Goal: Information Seeking & Learning: Compare options

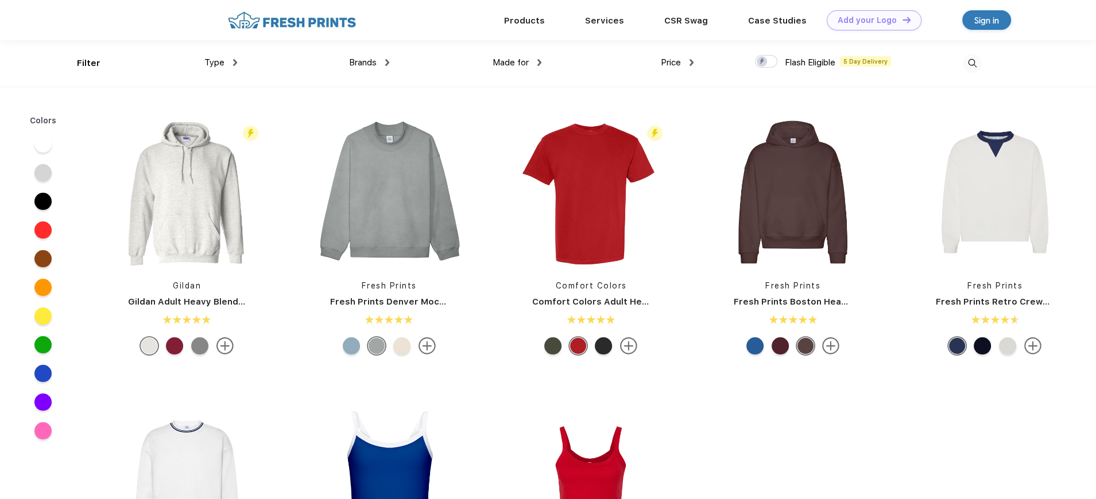
click at [216, 63] on span "Type" at bounding box center [214, 62] width 20 height 10
click at [232, 63] on div "Type" at bounding box center [220, 62] width 33 height 13
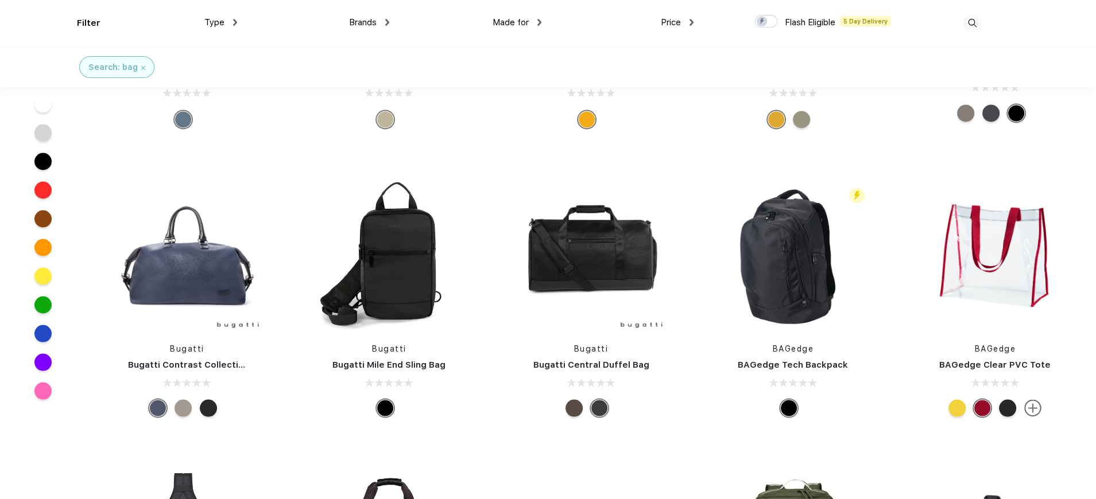
scroll to position [2526, 0]
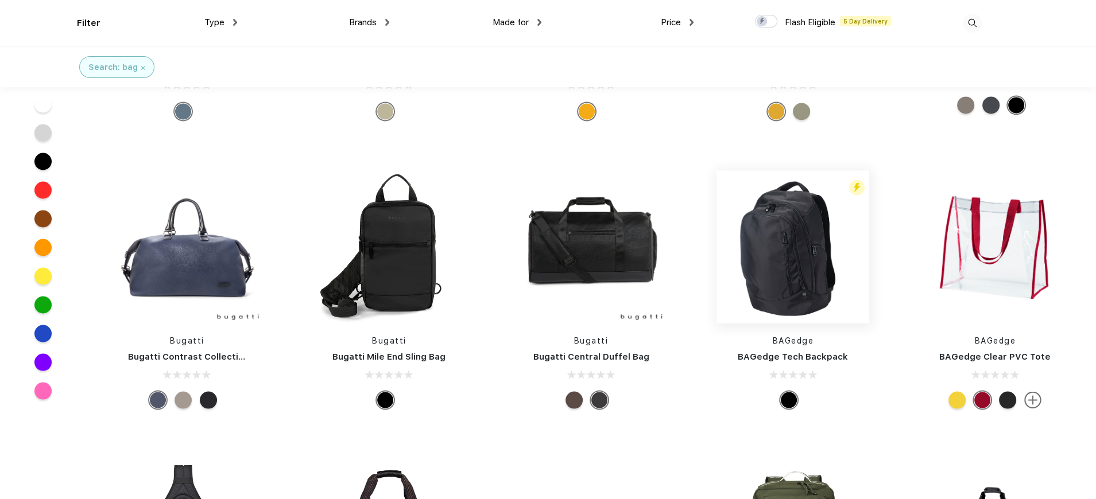
click at [769, 218] on img at bounding box center [792, 246] width 153 height 153
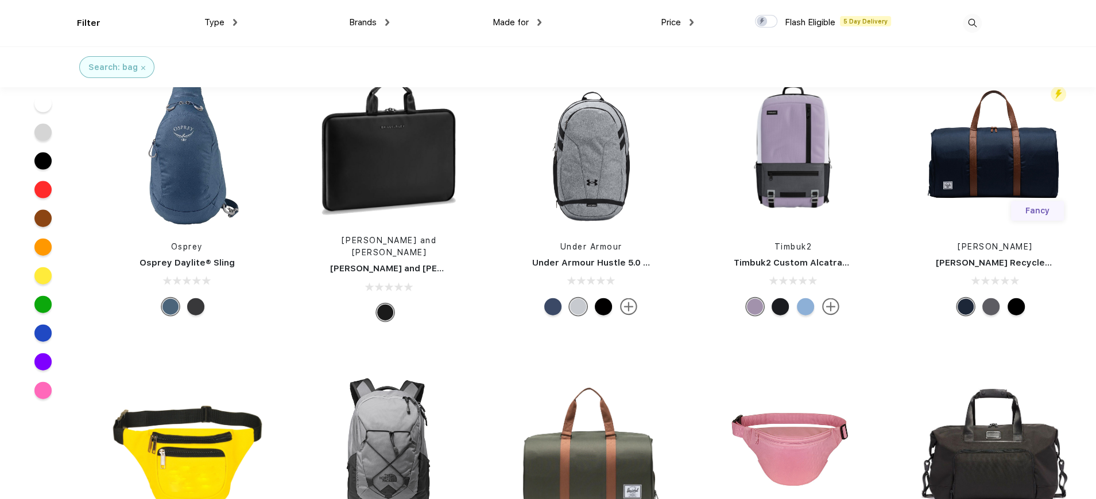
scroll to position [3214, 0]
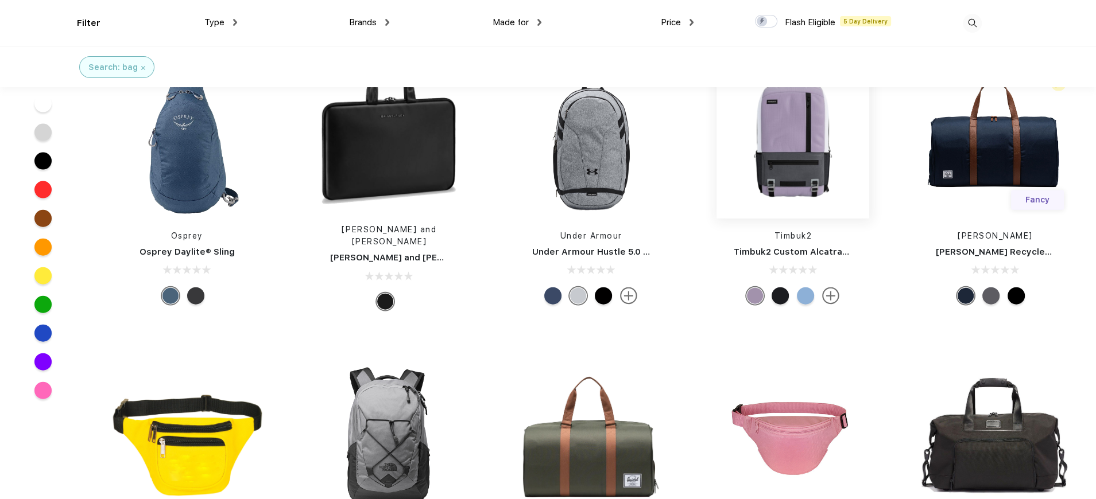
click at [791, 105] on img at bounding box center [792, 142] width 153 height 153
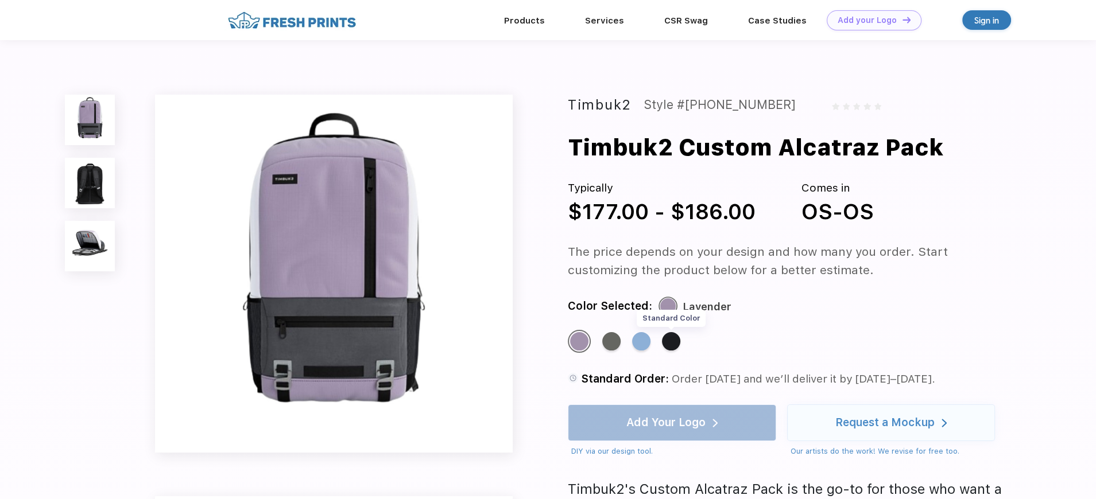
click at [670, 343] on div "Standard Color" at bounding box center [671, 341] width 18 height 18
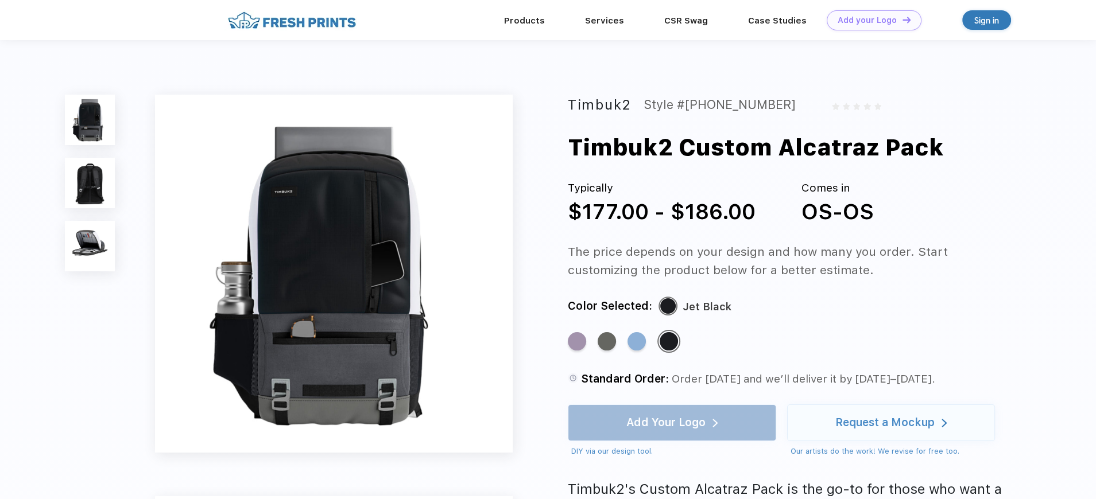
click at [92, 244] on img at bounding box center [90, 246] width 51 height 51
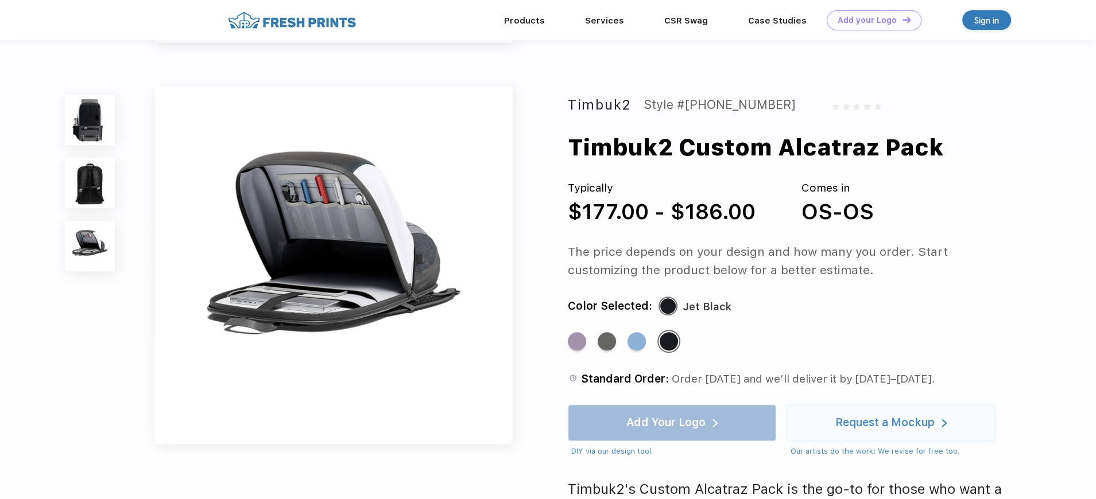
scroll to position [781, 0]
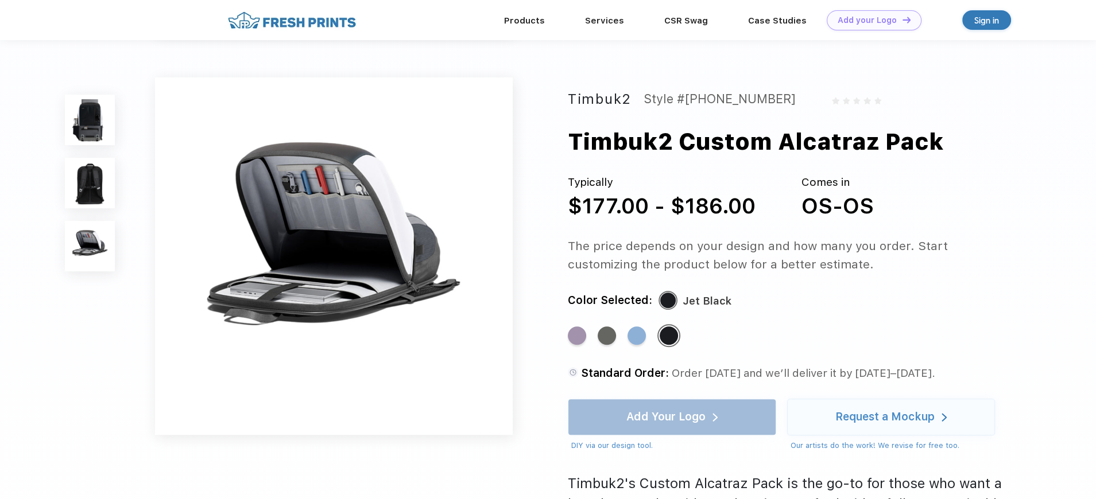
click at [81, 188] on img at bounding box center [90, 183] width 51 height 51
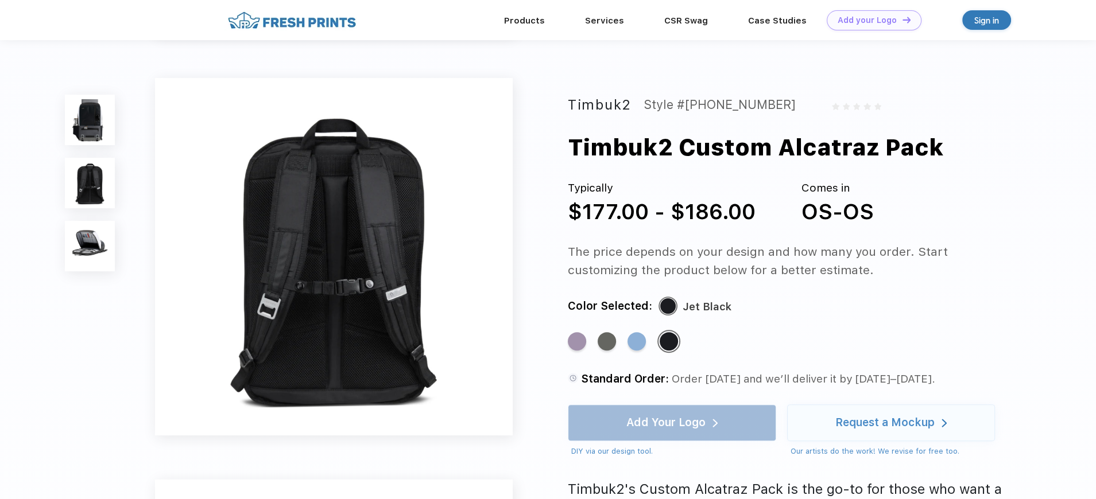
scroll to position [378, 0]
click at [88, 128] on img at bounding box center [90, 120] width 51 height 51
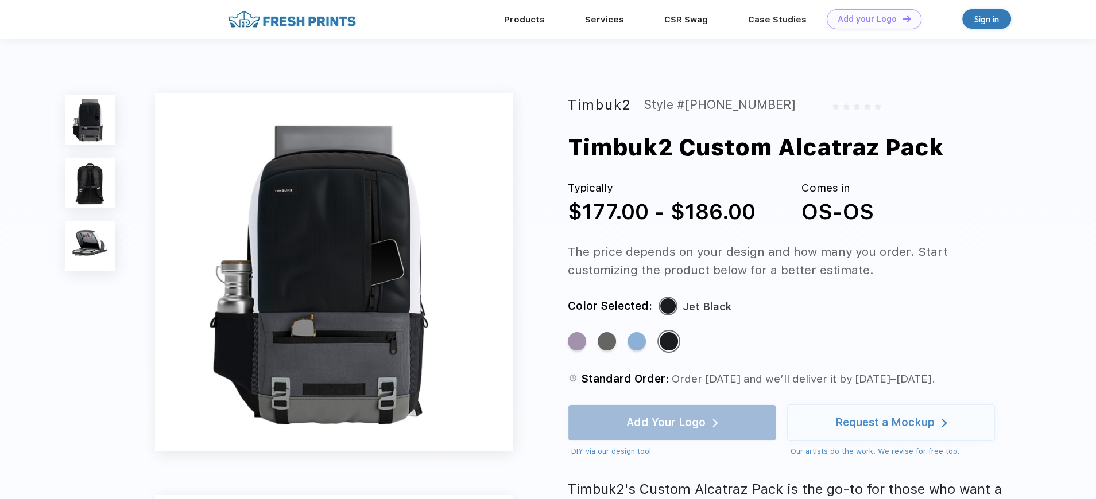
scroll to position [0, 0]
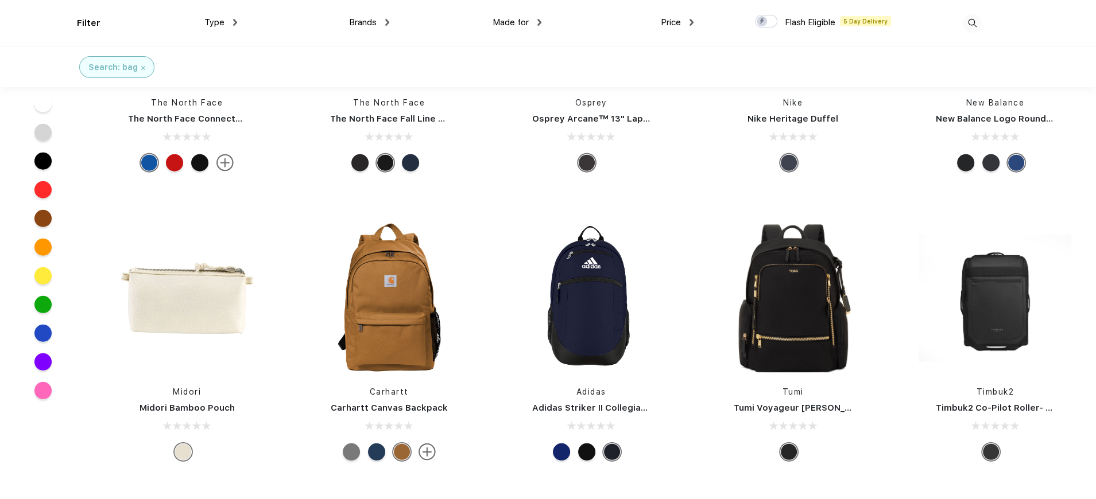
scroll to position [3961, 0]
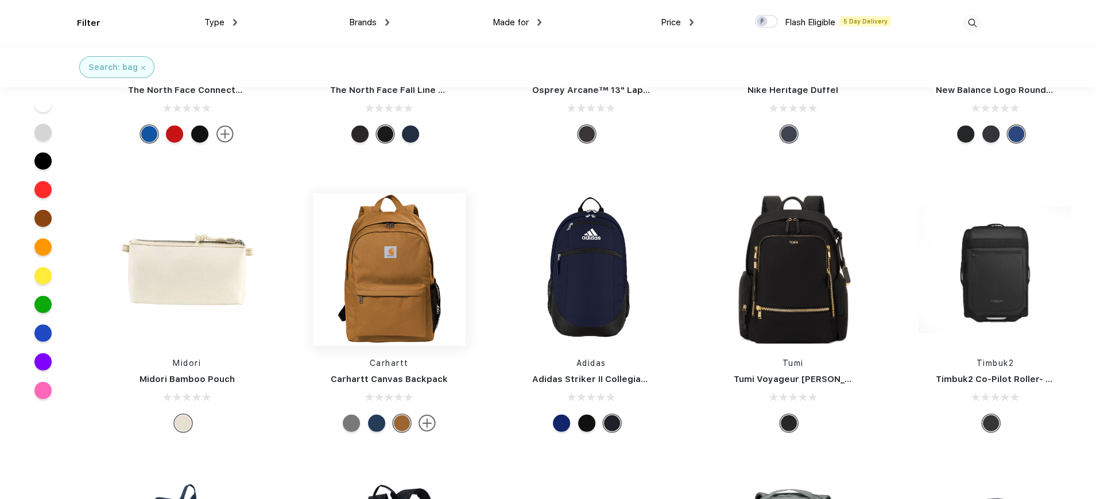
click at [397, 229] on img at bounding box center [389, 269] width 153 height 153
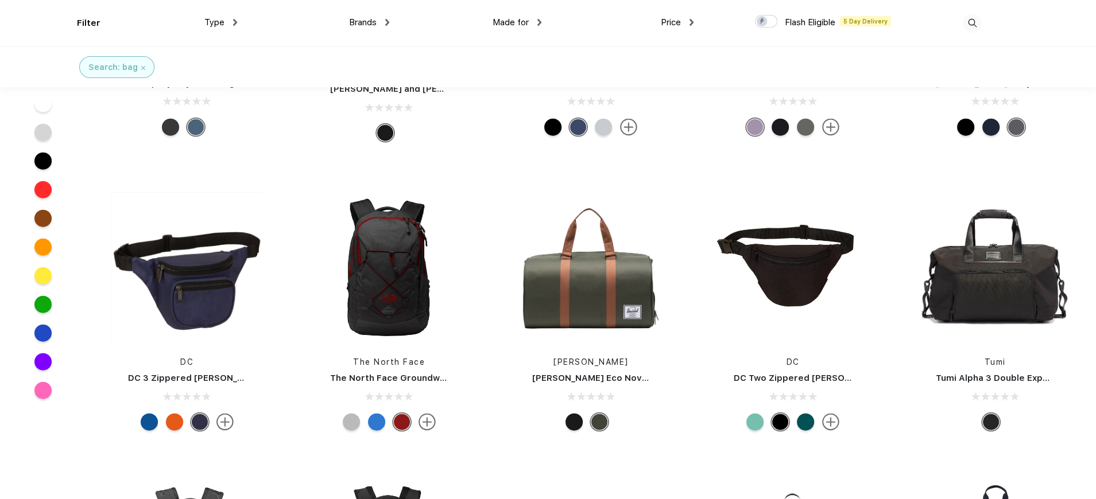
scroll to position [3329, 0]
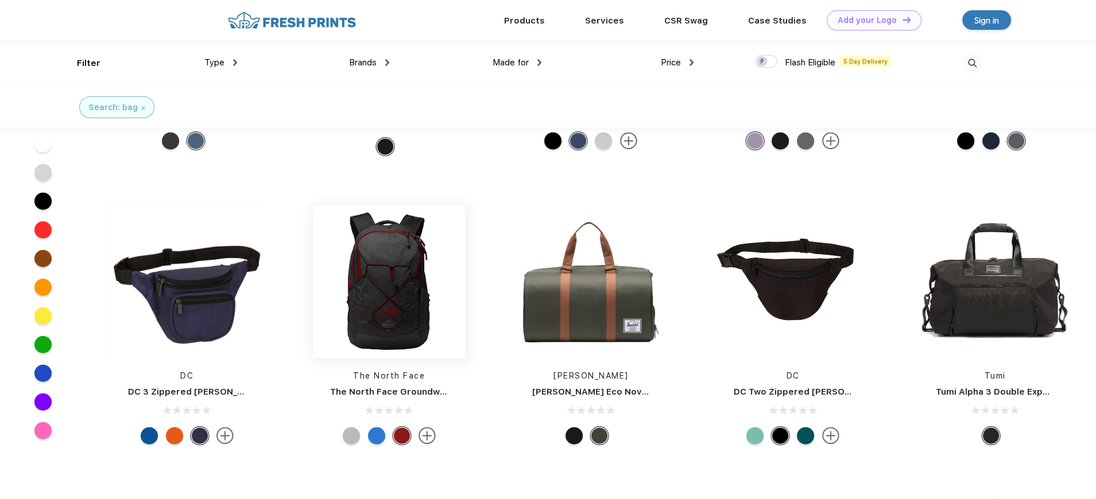
click at [392, 253] on img at bounding box center [389, 282] width 153 height 153
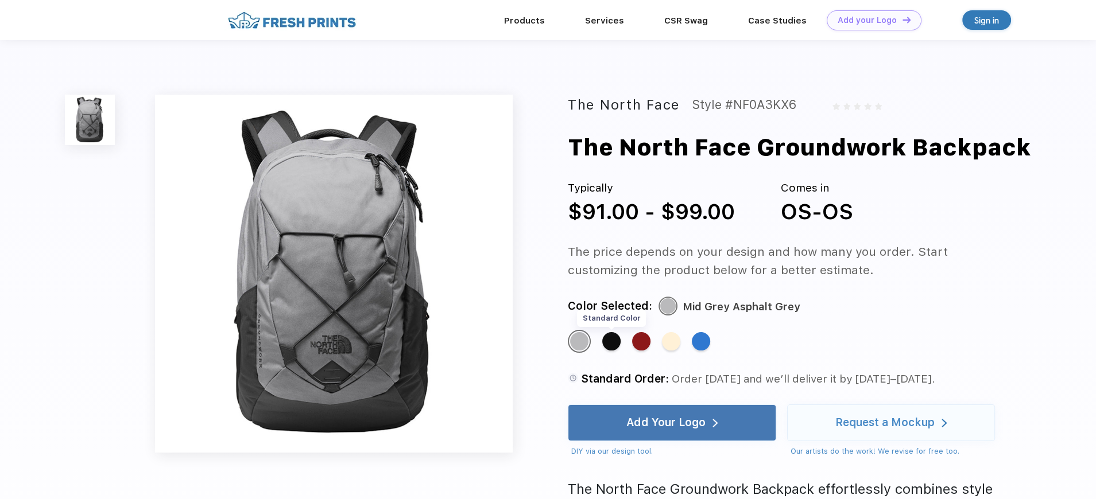
click at [615, 342] on div "Standard Color" at bounding box center [611, 341] width 18 height 18
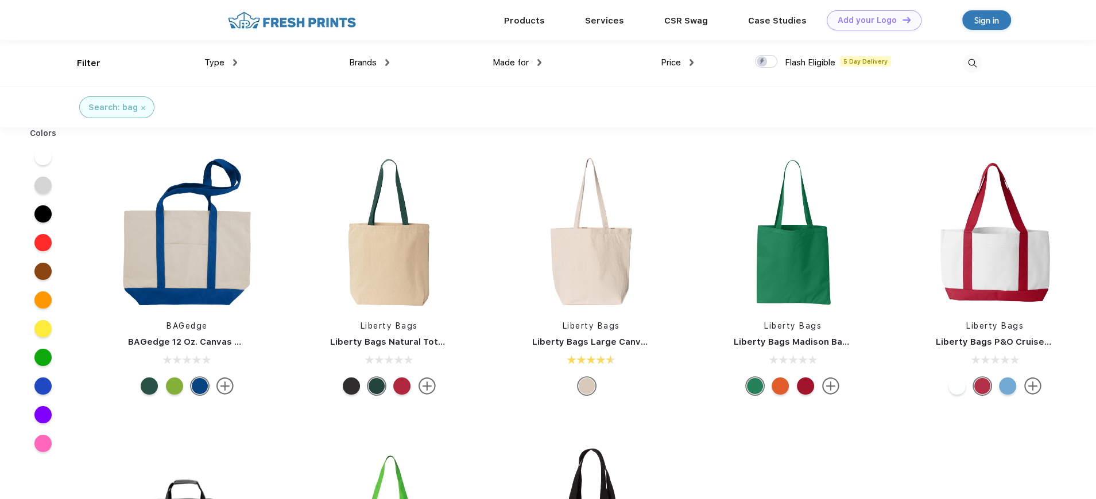
click at [212, 61] on span "Type" at bounding box center [214, 62] width 20 height 10
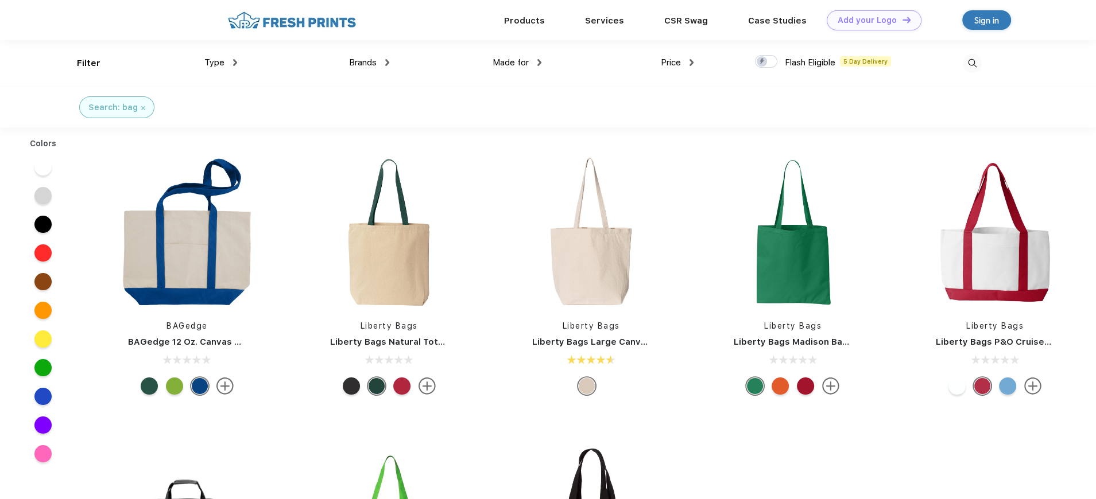
click at [218, 64] on span "Type" at bounding box center [214, 62] width 20 height 10
click at [968, 61] on img at bounding box center [972, 63] width 19 height 19
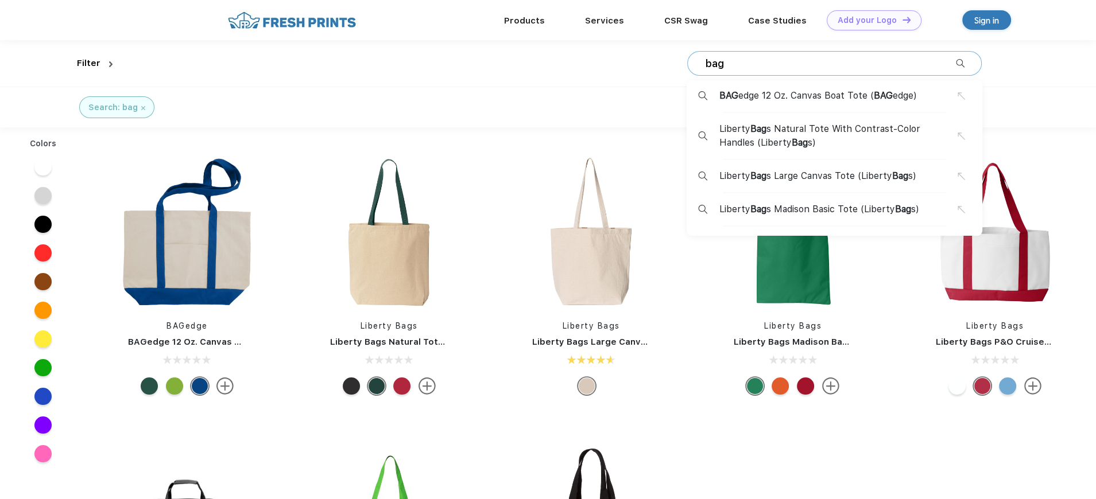
drag, startPoint x: 740, startPoint y: 67, endPoint x: 678, endPoint y: 59, distance: 61.9
click at [678, 59] on div "bag BAG edge 12 Oz. Canvas Boat Tote ( BAG edge) Liberty Bag s Natural Tote Wit…" at bounding box center [549, 63] width 864 height 46
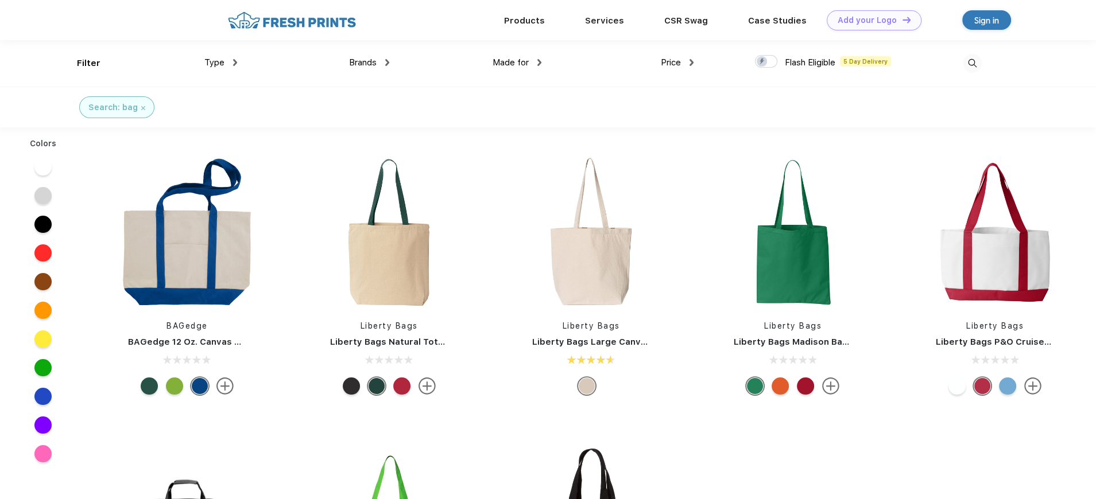
click at [921, 61] on div at bounding box center [905, 63] width 152 height 46
drag, startPoint x: 840, startPoint y: 59, endPoint x: 885, endPoint y: 53, distance: 45.1
click at [855, 60] on div at bounding box center [905, 63] width 152 height 46
click at [973, 60] on img at bounding box center [972, 63] width 19 height 19
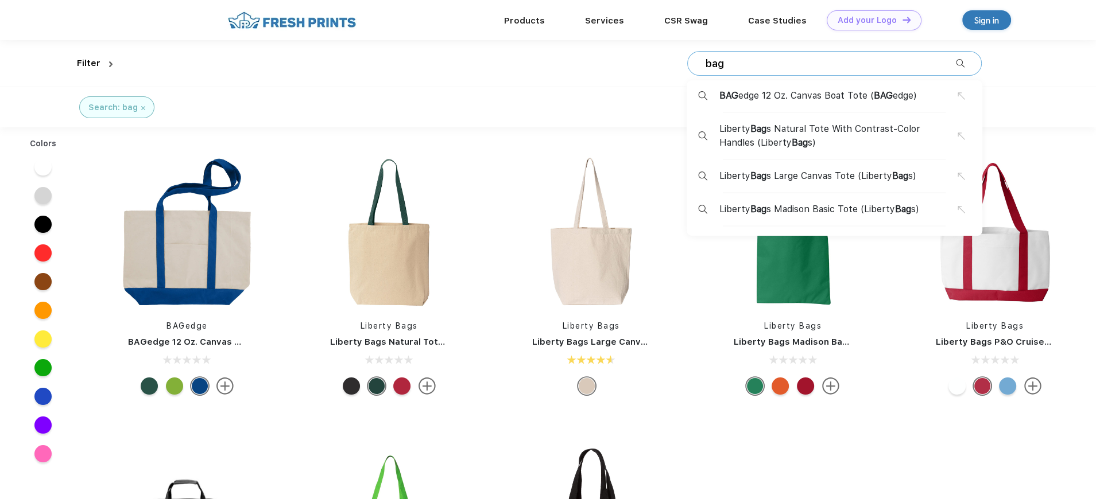
drag, startPoint x: 727, startPoint y: 63, endPoint x: 684, endPoint y: 61, distance: 43.7
click at [684, 61] on div "bag BAG edge 12 Oz. Canvas Boat Tote ( BAG edge) Liberty Bag s Natural Tote Wit…" at bounding box center [549, 63] width 864 height 46
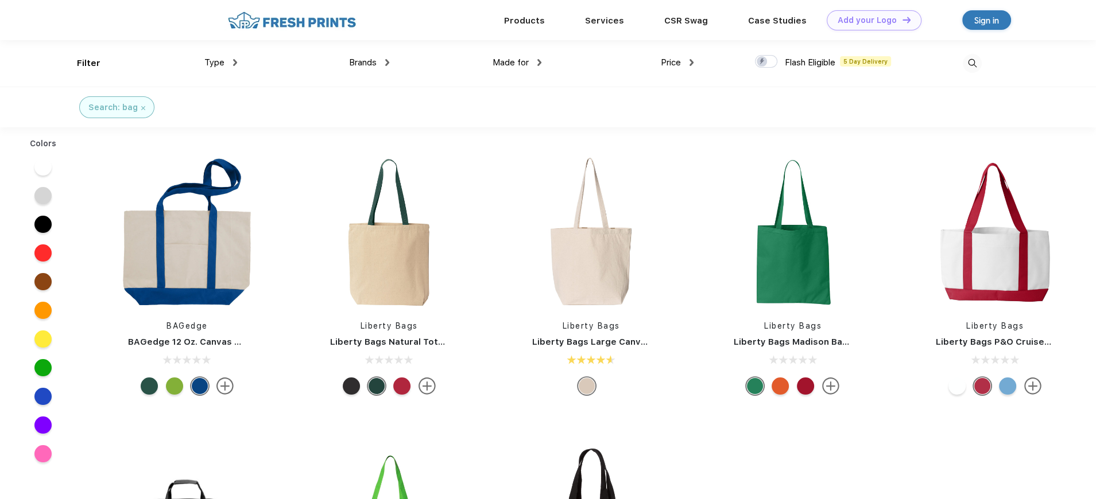
click at [971, 61] on img at bounding box center [972, 63] width 19 height 19
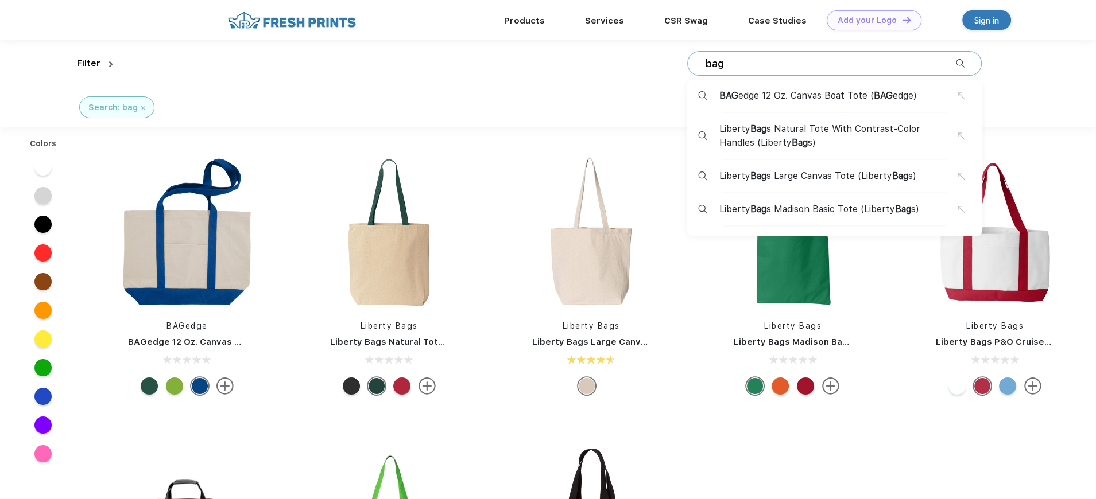
click at [712, 66] on input "bag" at bounding box center [829, 63] width 251 height 13
click at [719, 63] on input "bag" at bounding box center [829, 63] width 251 height 13
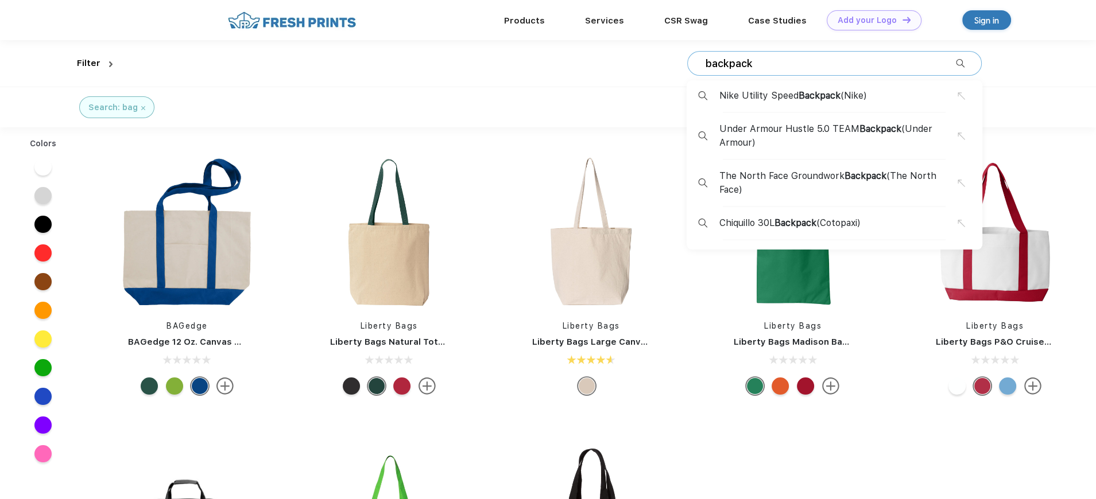
type input "backpack"
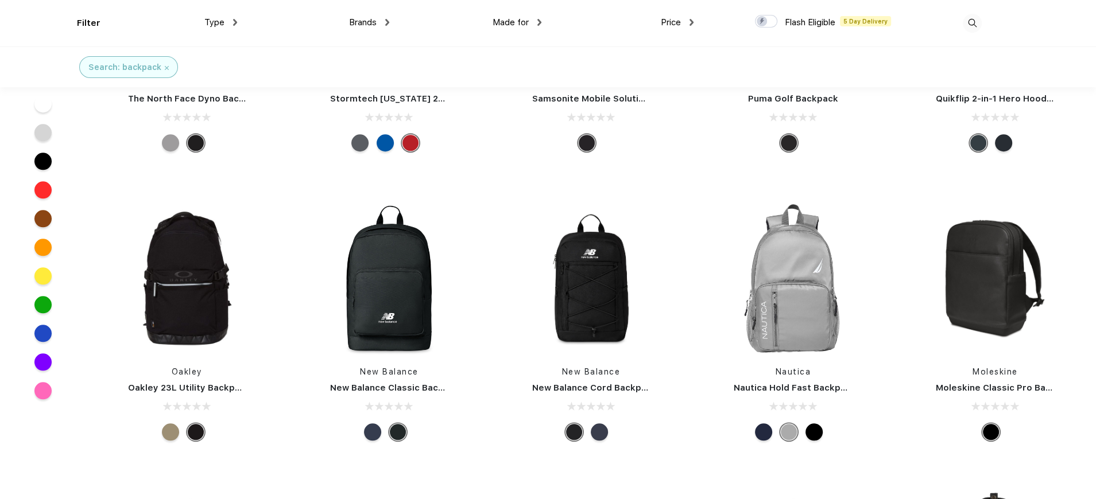
scroll to position [1320, 0]
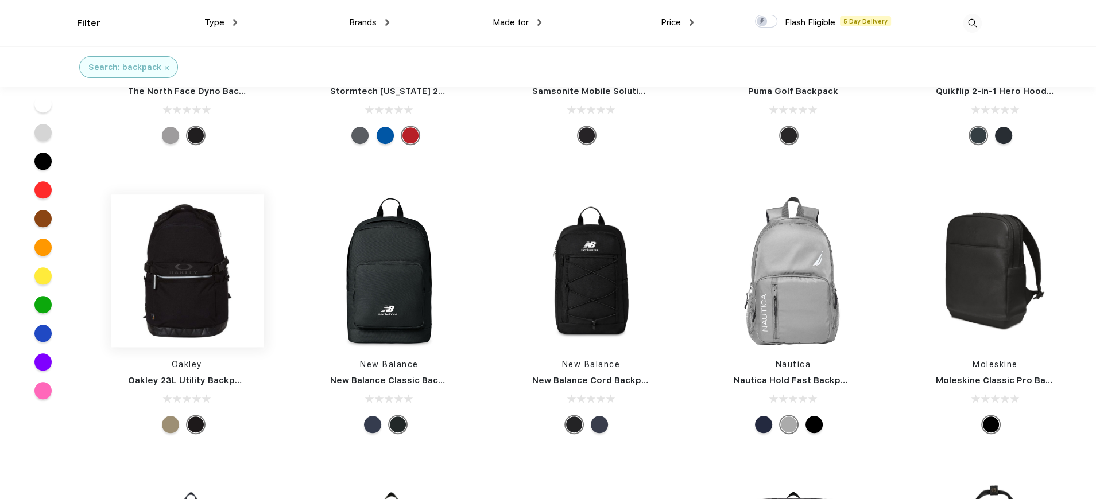
click at [193, 288] on img at bounding box center [187, 271] width 153 height 153
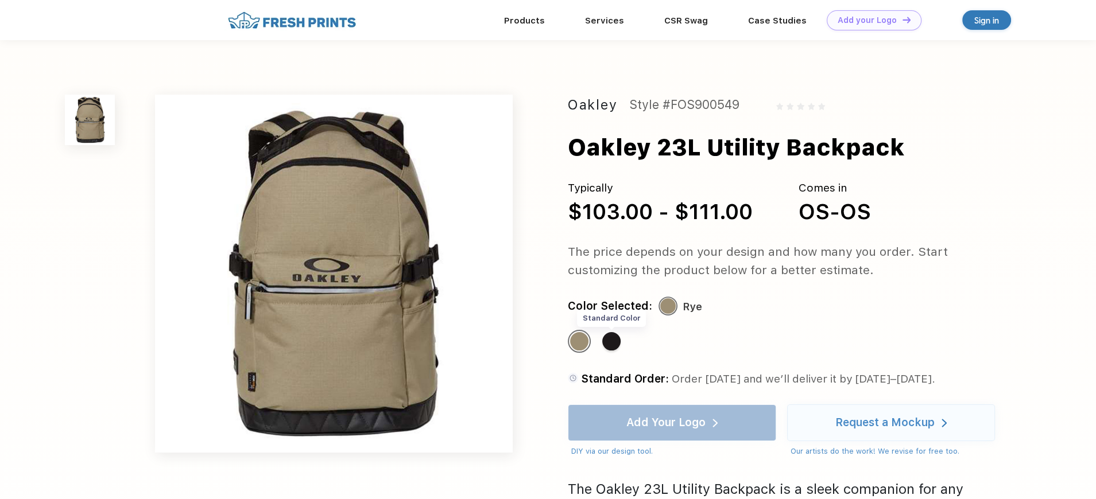
click at [611, 339] on div "Standard Color" at bounding box center [611, 341] width 18 height 18
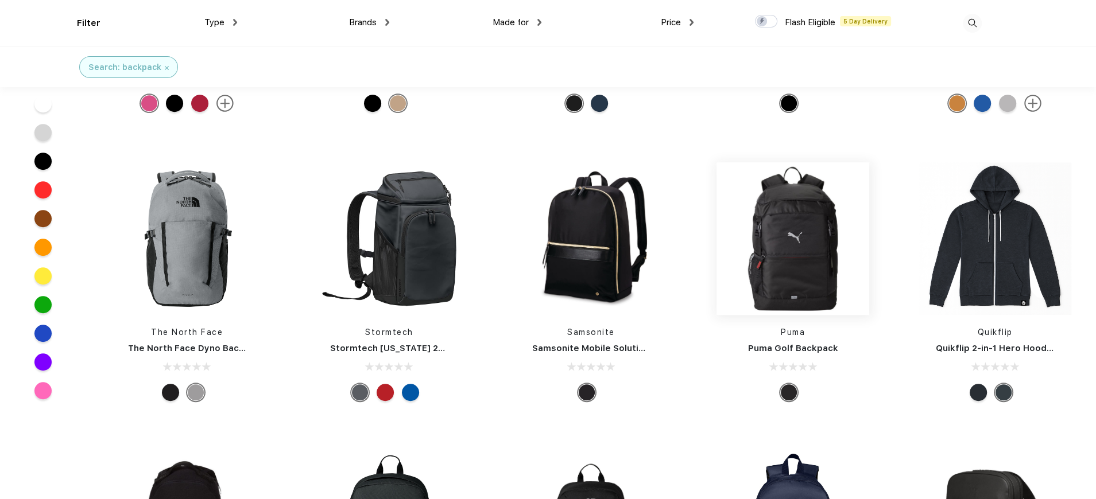
scroll to position [1091, 0]
